Goal: Task Accomplishment & Management: Use online tool/utility

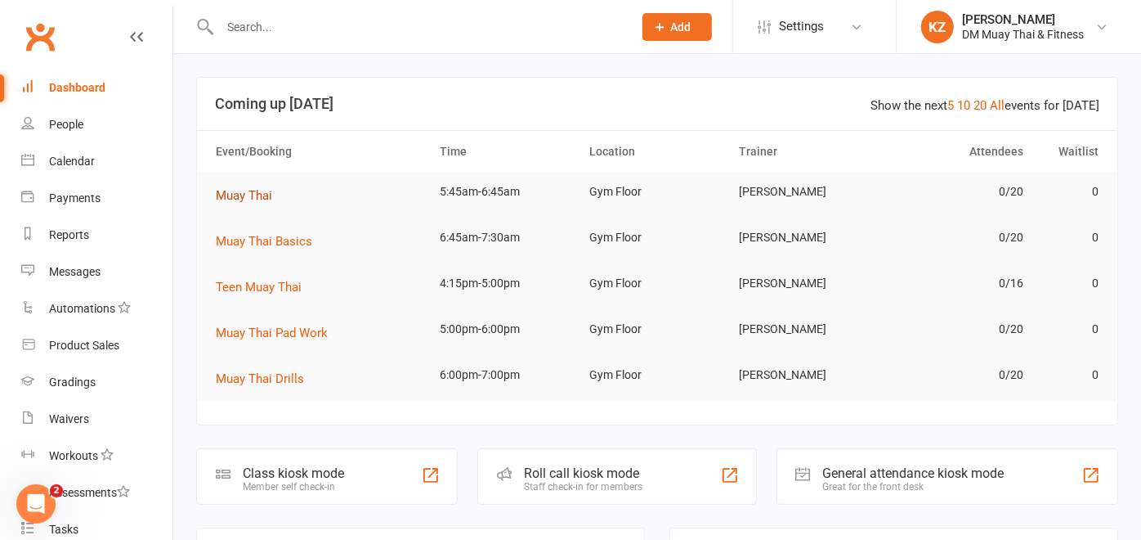
click at [257, 190] on span "Muay Thai" at bounding box center [244, 195] width 56 height 15
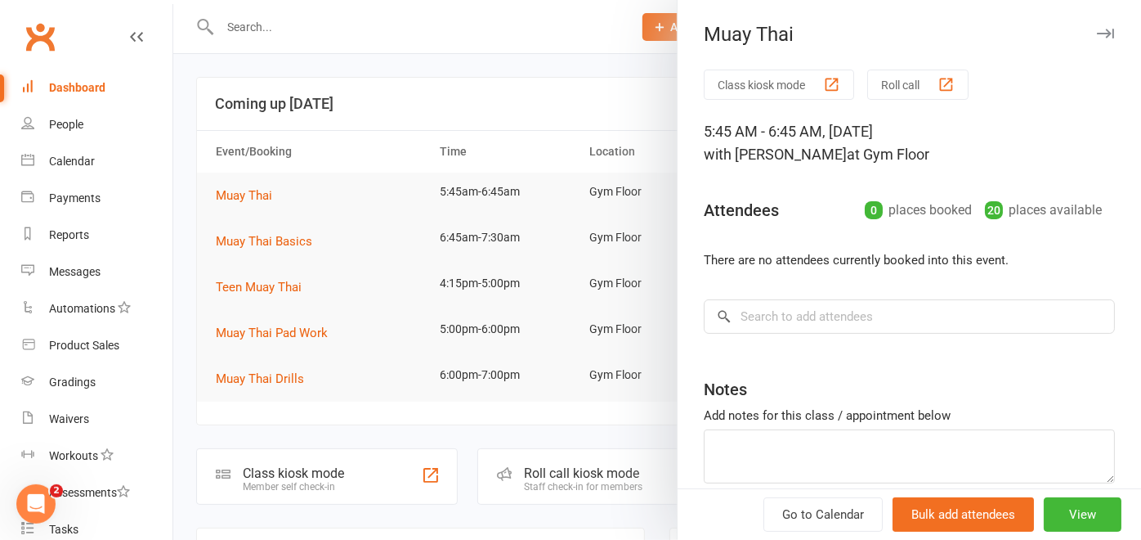
click at [897, 77] on button "Roll call" at bounding box center [917, 84] width 101 height 30
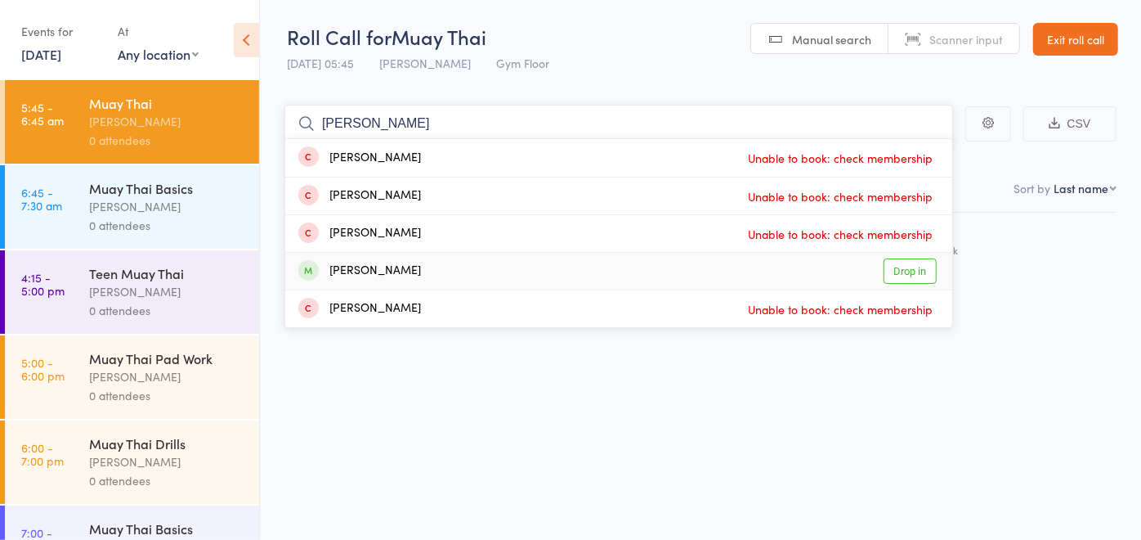
type input "[PERSON_NAME]"
click at [916, 267] on link "Drop in" at bounding box center [910, 270] width 53 height 25
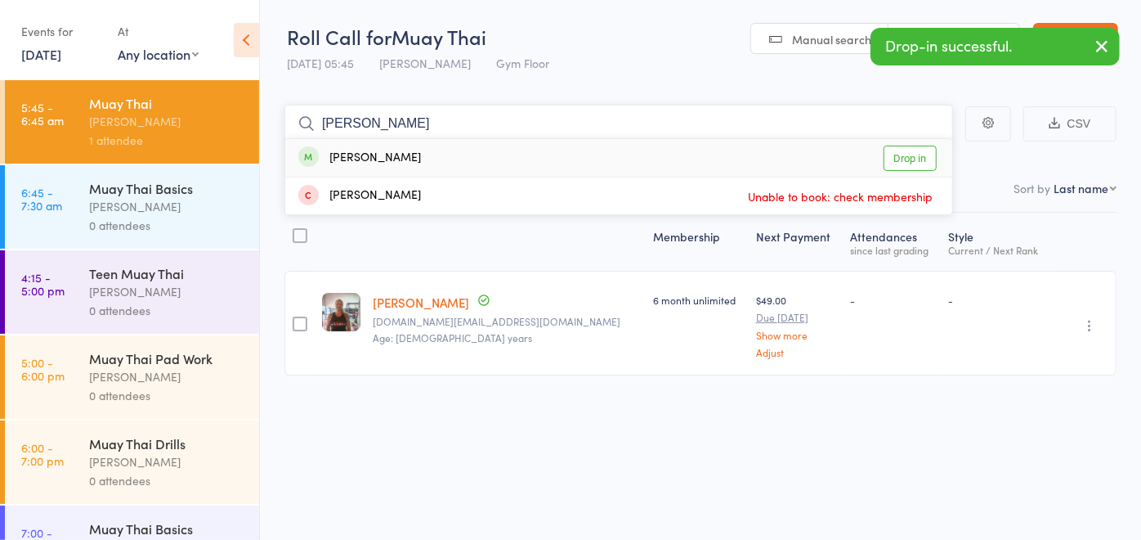
type input "[PERSON_NAME]"
click at [903, 155] on link "Drop in" at bounding box center [910, 158] width 53 height 25
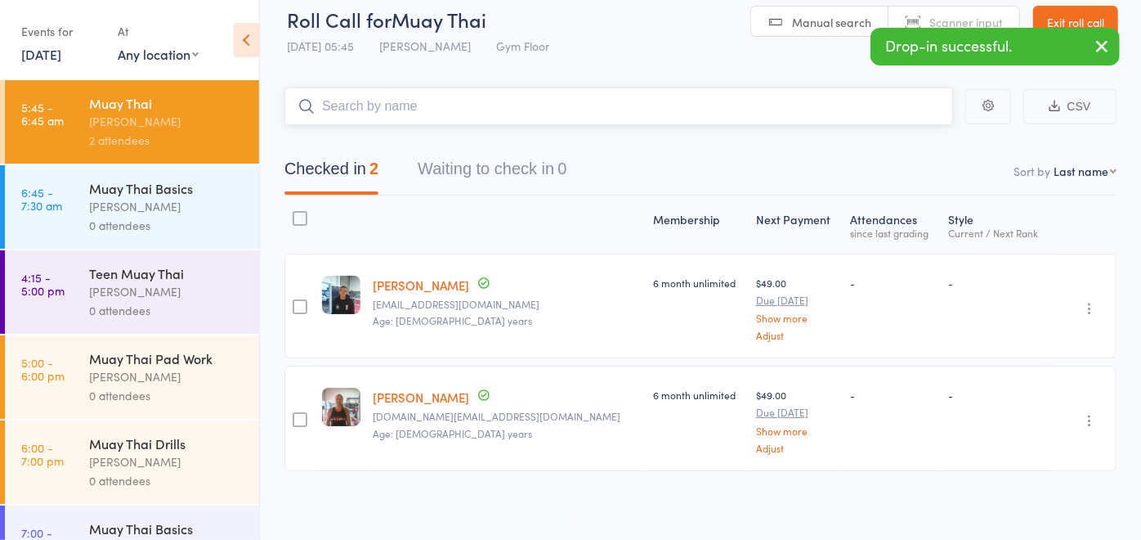
scroll to position [18, 0]
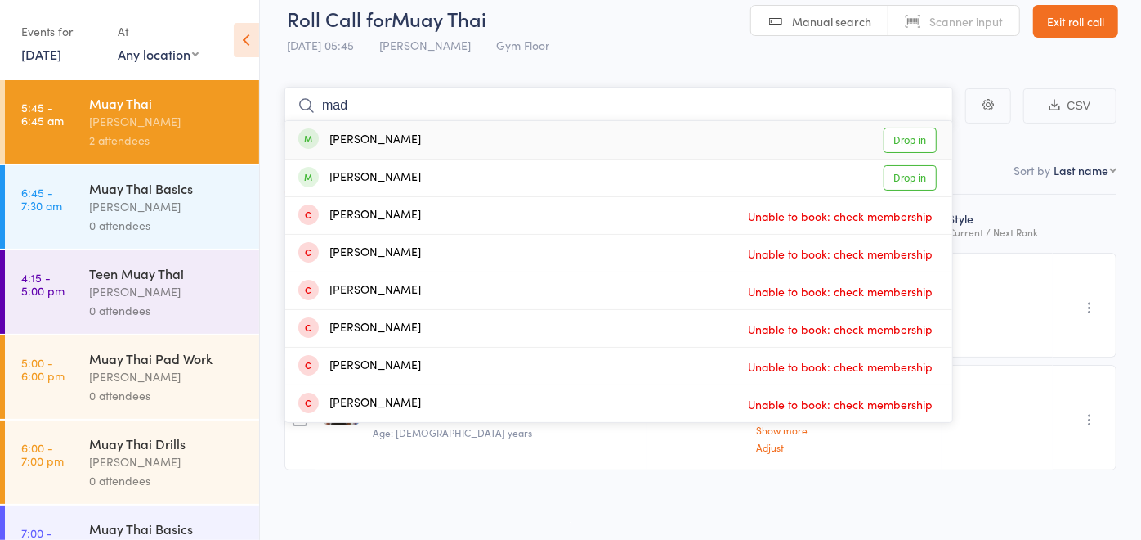
type input "mad"
click at [900, 131] on link "Drop in" at bounding box center [910, 140] width 53 height 25
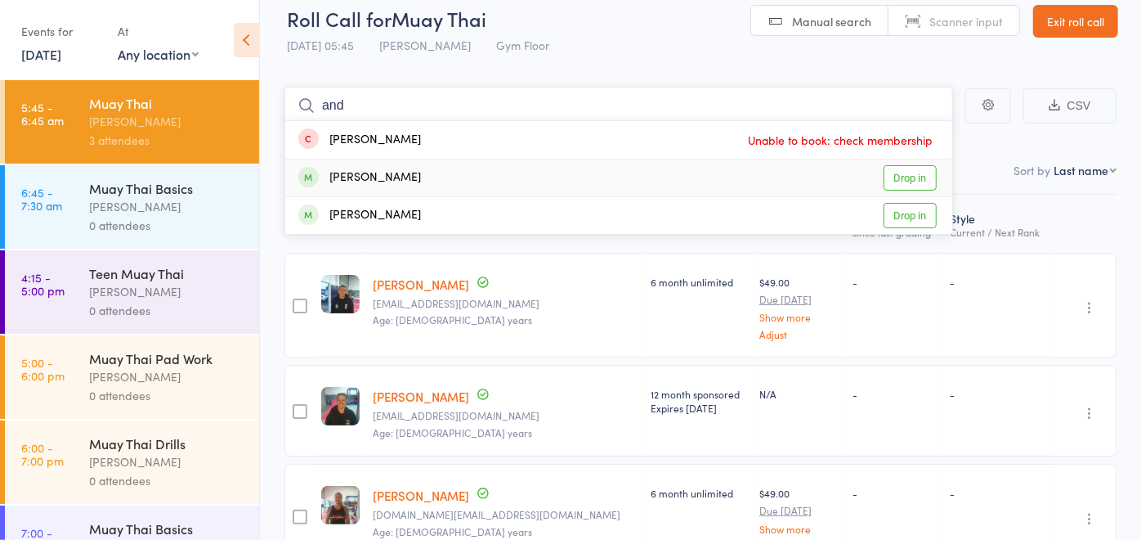
type input "and"
click at [910, 172] on link "Drop in" at bounding box center [910, 177] width 53 height 25
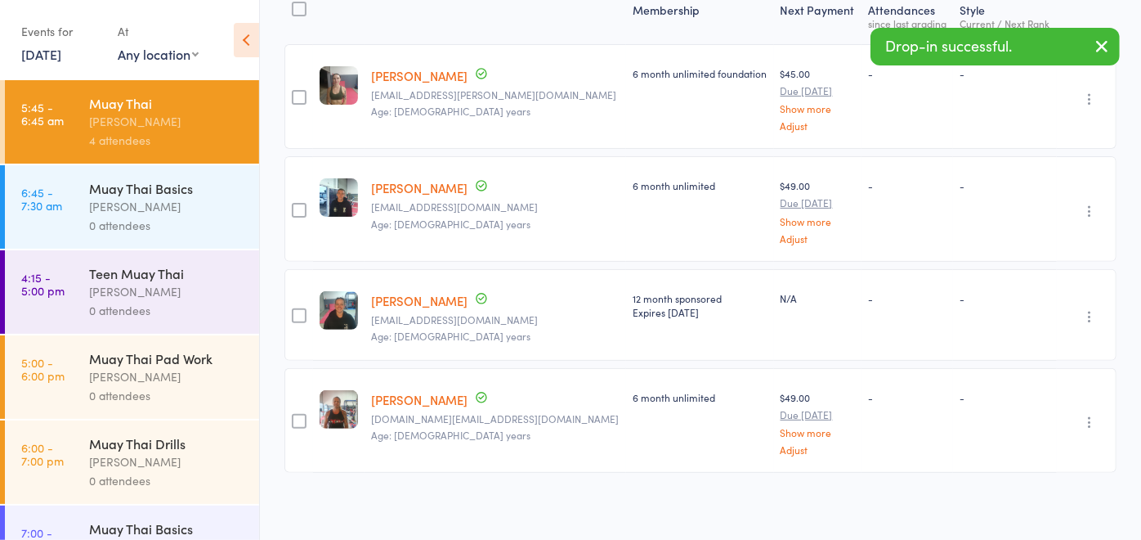
scroll to position [0, 0]
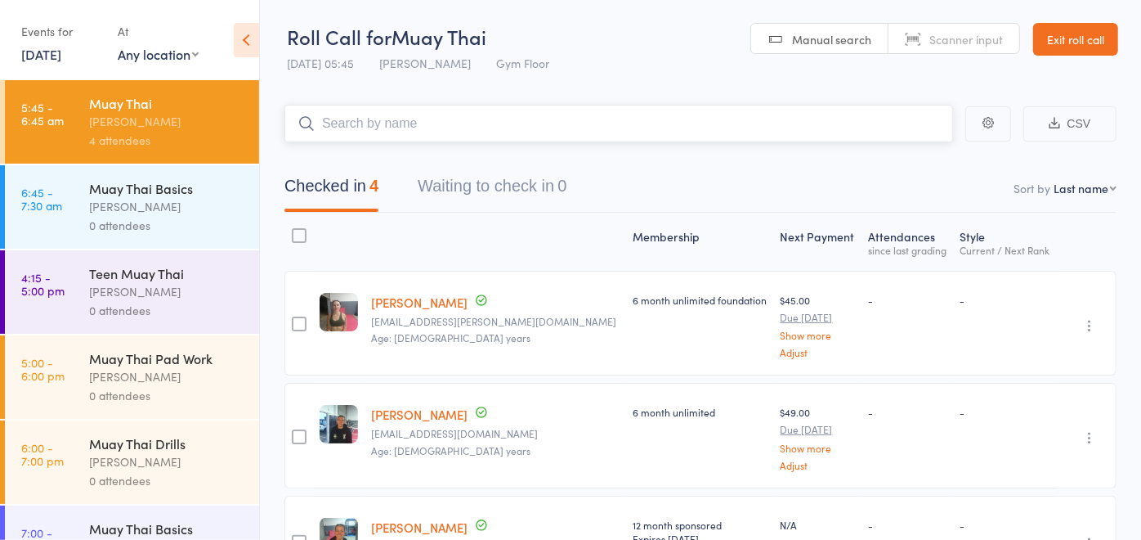
click at [737, 190] on nav "Checked in 4 Waiting to check in 0" at bounding box center [700, 189] width 871 height 43
